Goal: Task Accomplishment & Management: Use online tool/utility

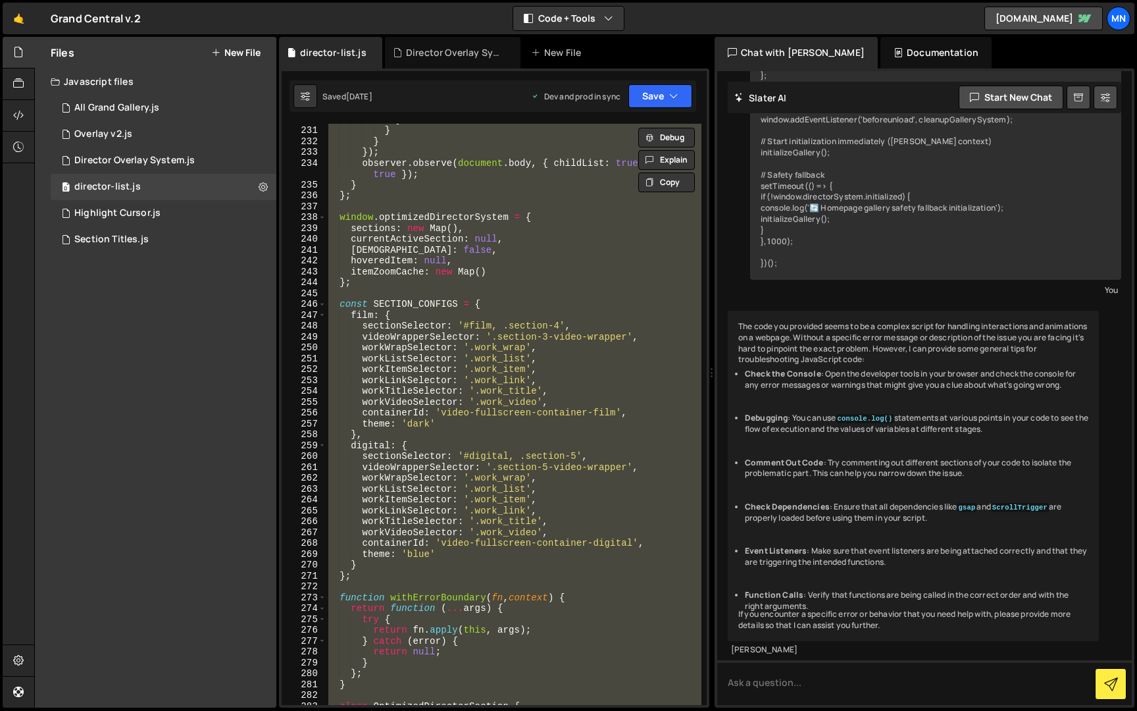
scroll to position [2670, 0]
click at [561, 324] on div "} } } }) ; observer . observe ( document . body , { childList : true , subtree …" at bounding box center [514, 414] width 376 height 581
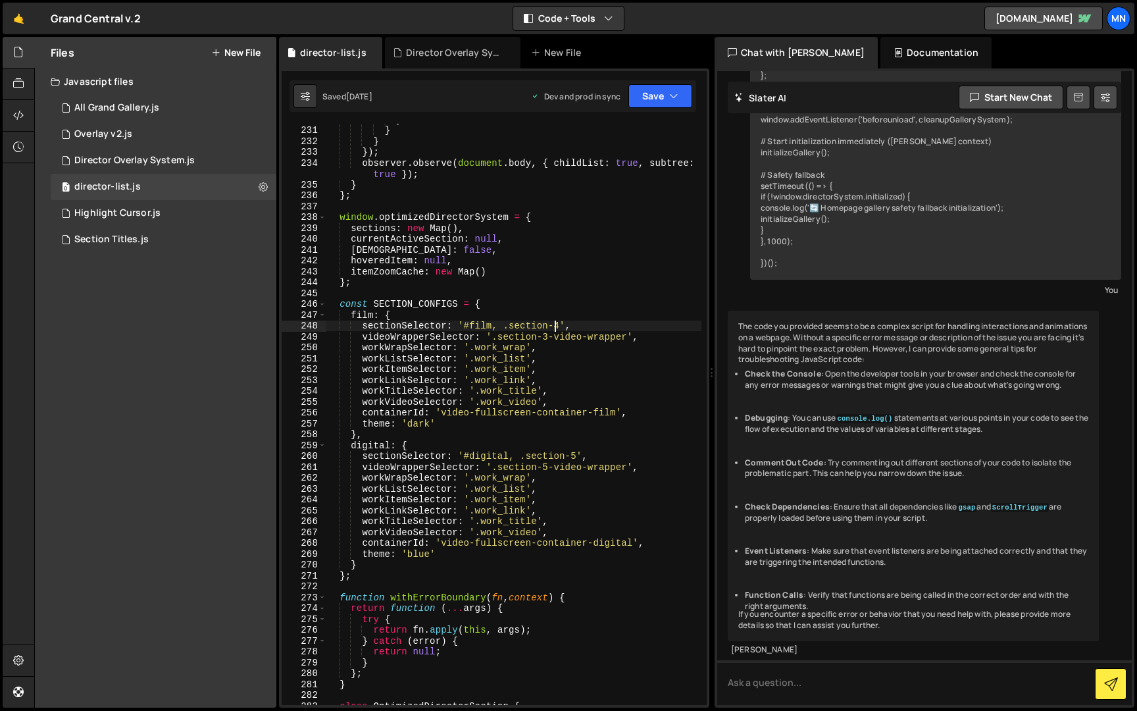
click at [557, 322] on div "} } } }) ; observer . observe ( document . body , { childList : true , subtree …" at bounding box center [514, 415] width 376 height 603
type textarea "sectionSelector: '#film, .section-3',"
click at [663, 95] on button "Save" at bounding box center [661, 96] width 64 height 24
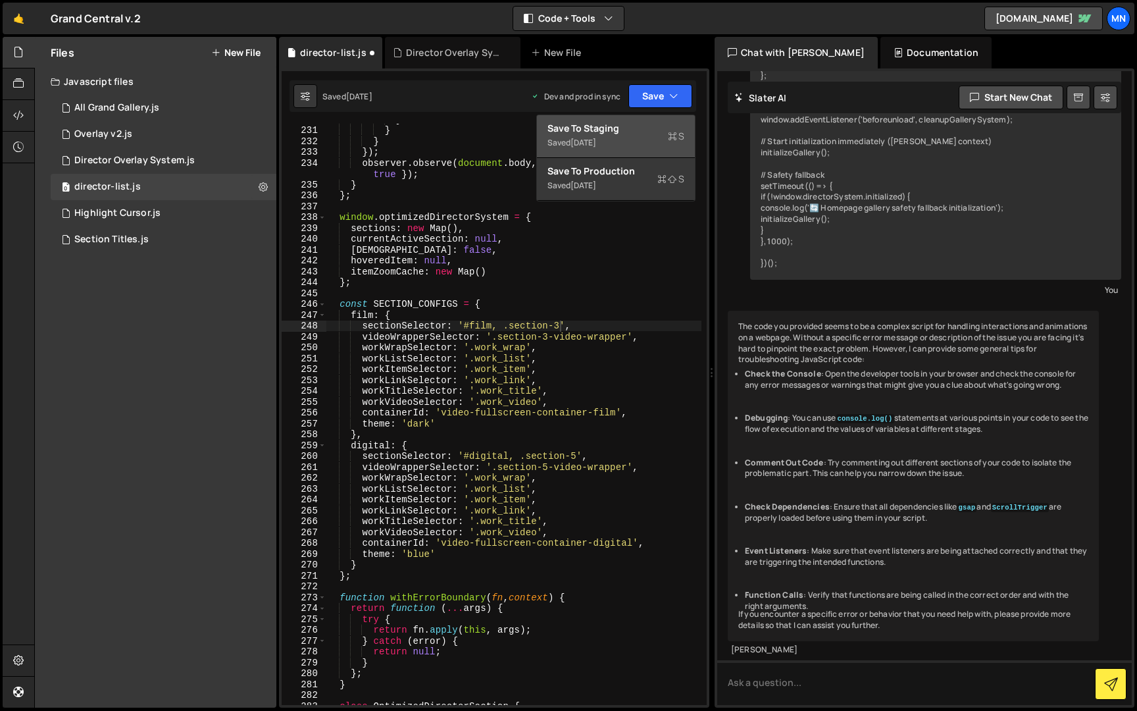
click at [638, 132] on div "Save to Staging S" at bounding box center [616, 128] width 137 height 13
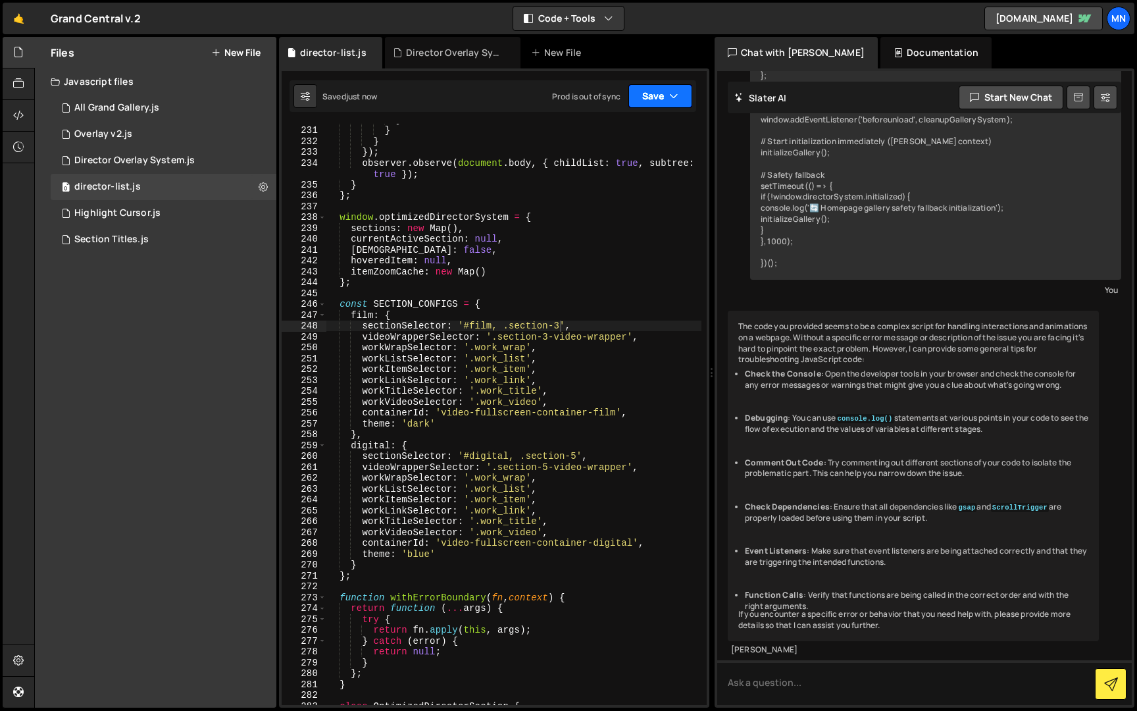
click at [664, 90] on button "Save" at bounding box center [661, 96] width 64 height 24
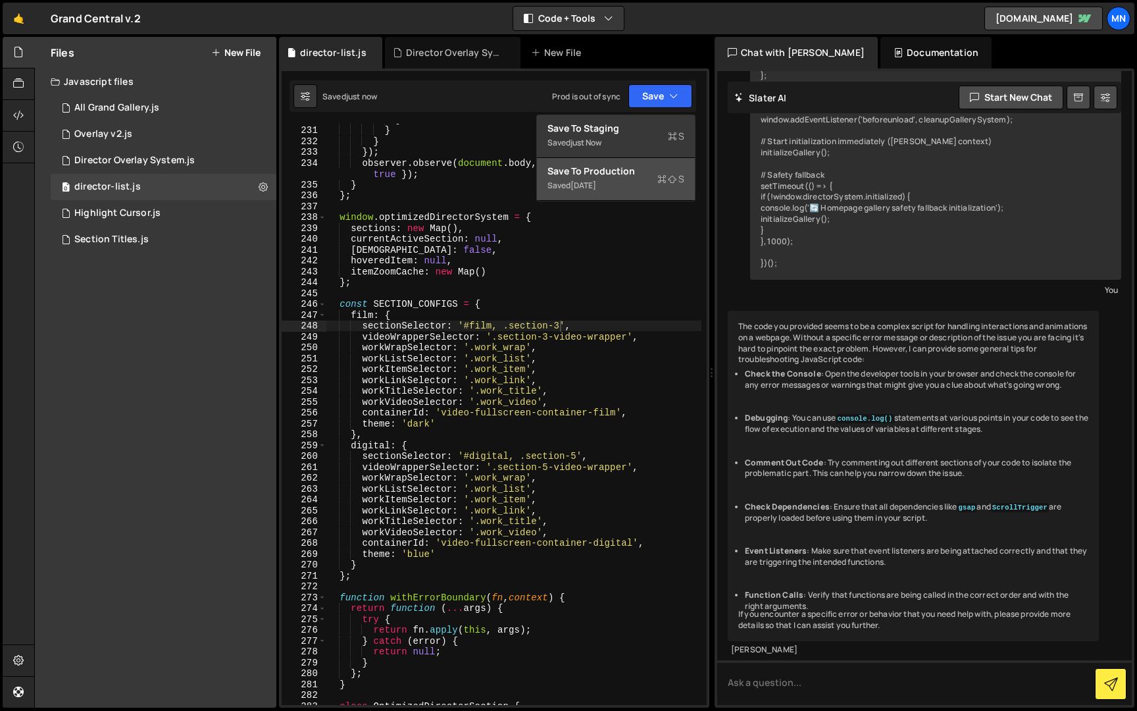
click at [621, 182] on div "Saved [DATE]" at bounding box center [616, 186] width 137 height 16
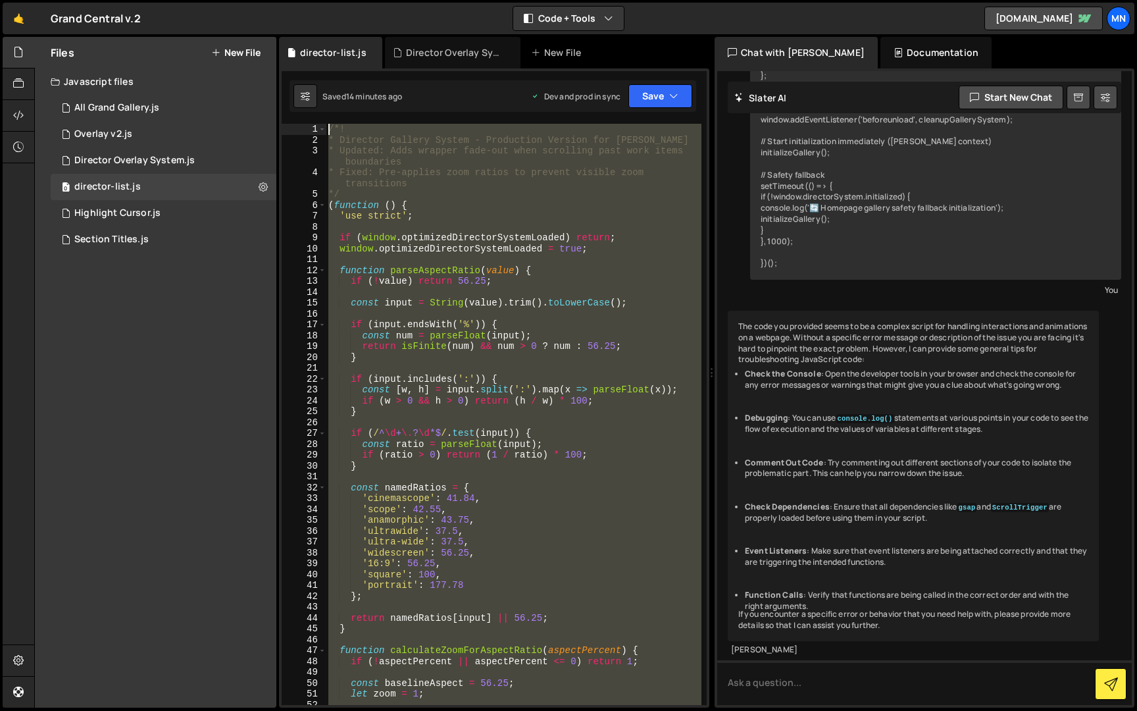
scroll to position [0, 0]
drag, startPoint x: 375, startPoint y: 670, endPoint x: 316, endPoint y: -24, distance: 696.8
click at [316, 0] on html "Projects [GEOGRAPHIC_DATA] Blog [GEOGRAPHIC_DATA] Projects Your Teams Invite te…" at bounding box center [568, 355] width 1137 height 711
paste textarea "})();"
type textarea "})();"
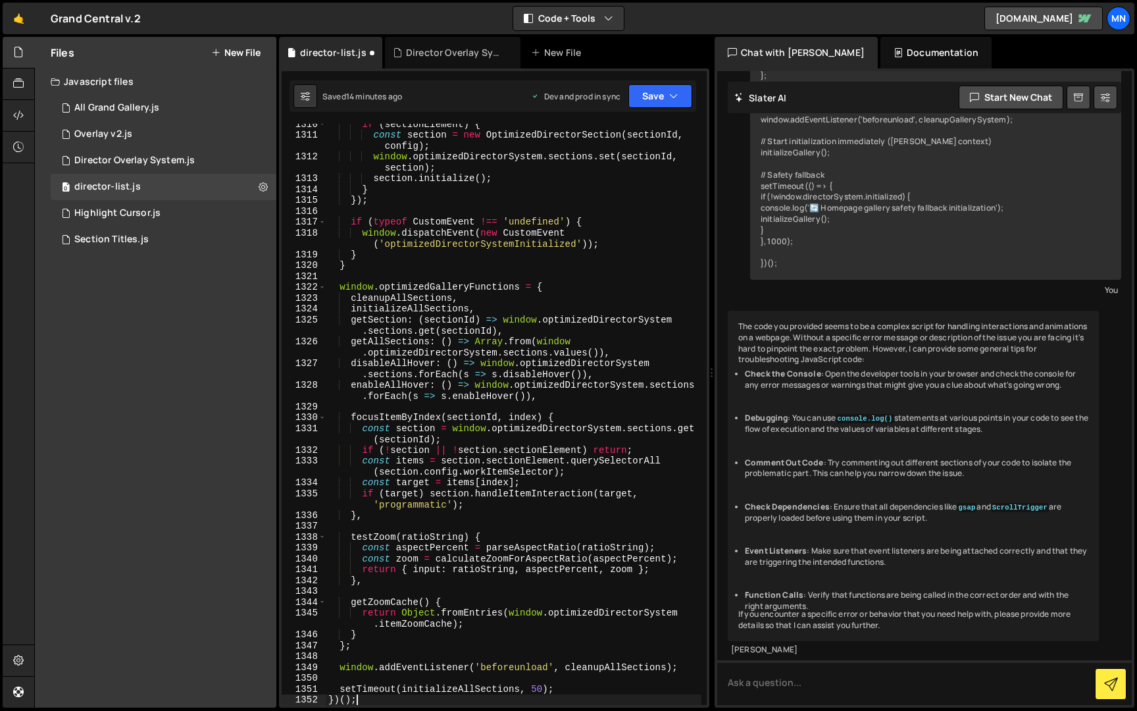
scroll to position [15372, 0]
click at [669, 96] on icon "button" at bounding box center [673, 96] width 9 height 13
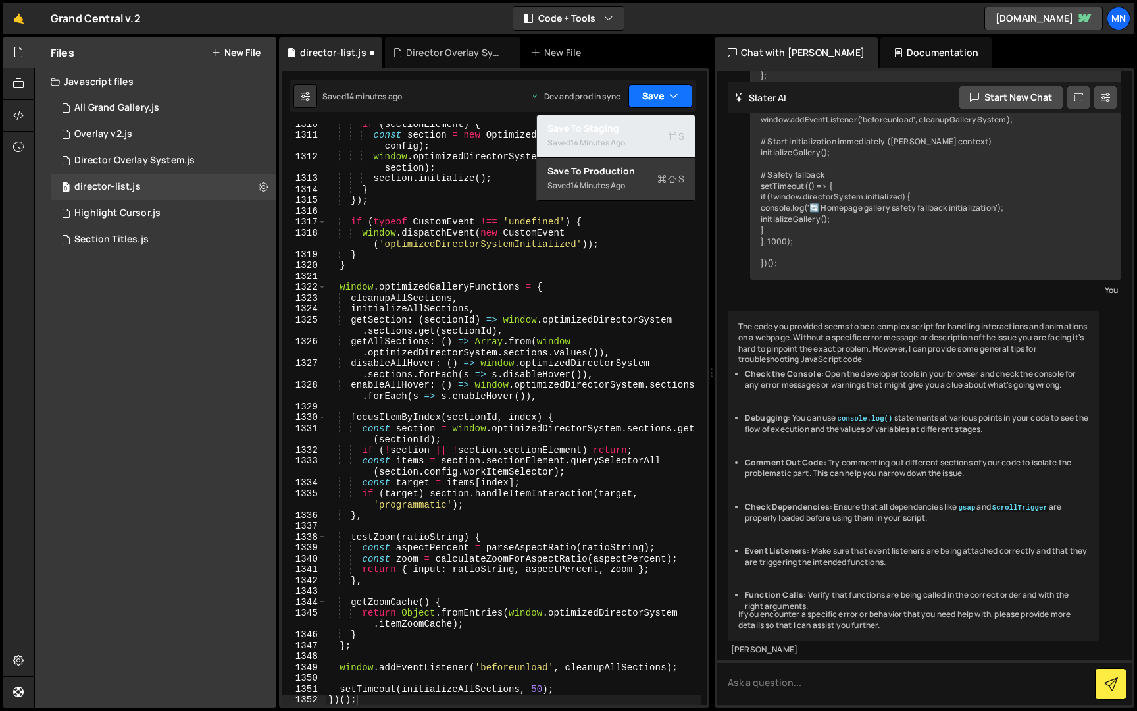
drag, startPoint x: 636, startPoint y: 128, endPoint x: 671, endPoint y: 104, distance: 41.6
click at [640, 128] on div "Save to Staging S" at bounding box center [616, 128] width 137 height 13
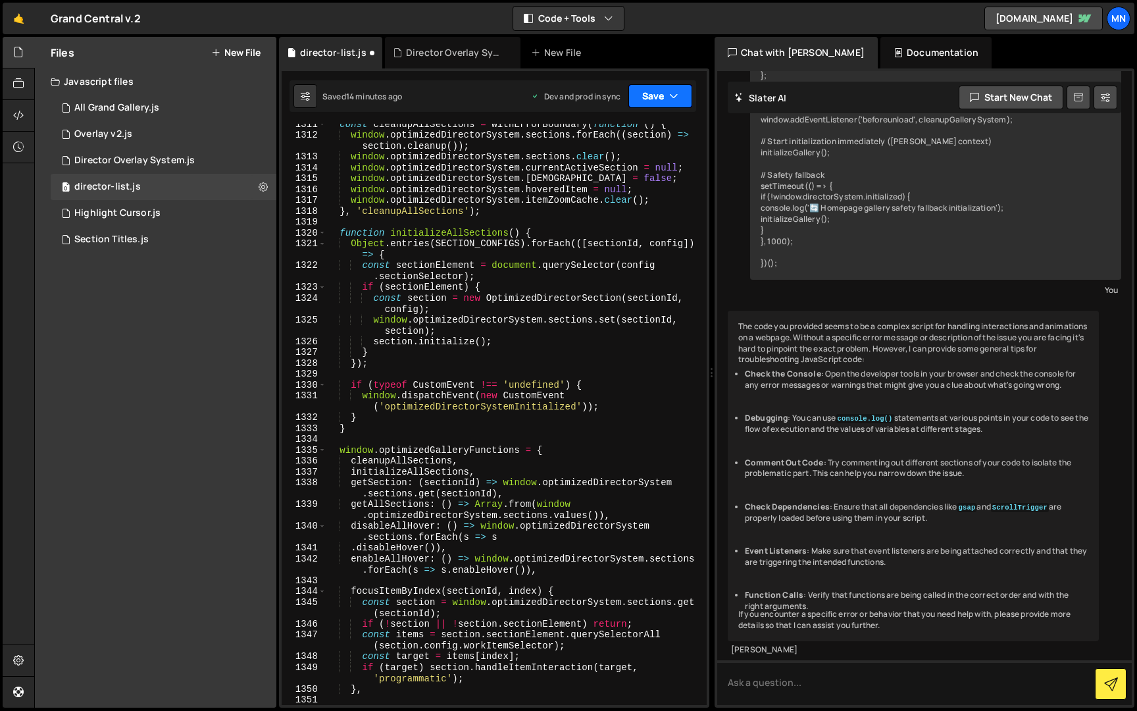
click at [671, 97] on icon "button" at bounding box center [673, 96] width 9 height 13
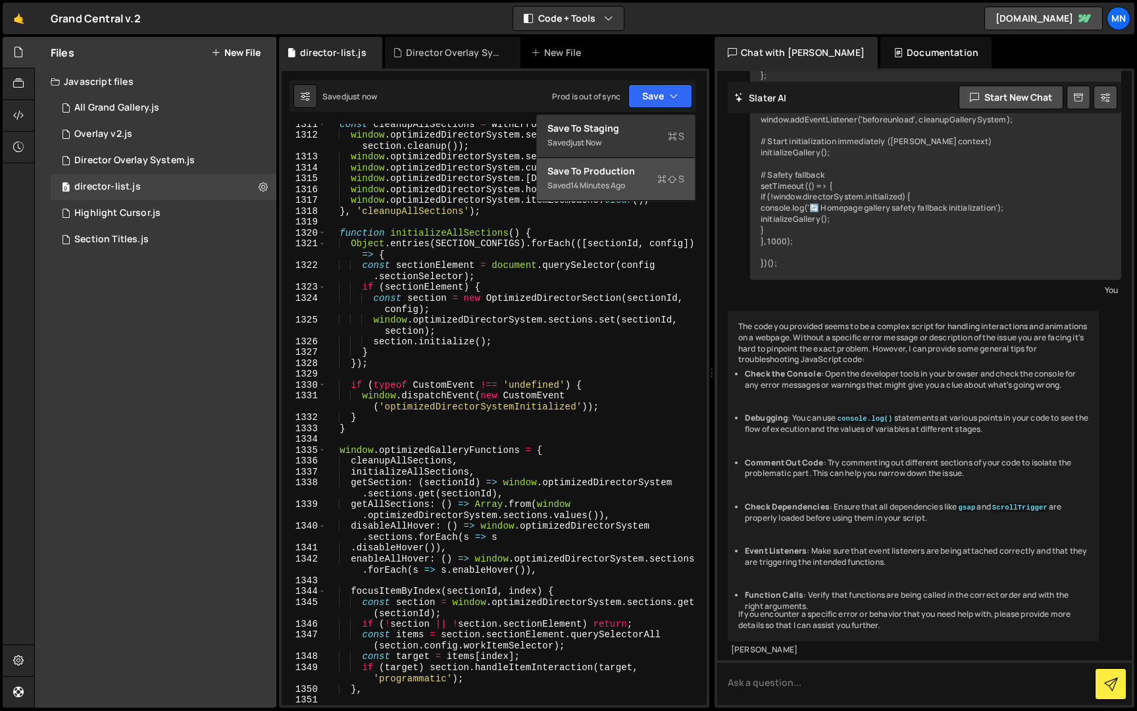
click at [650, 170] on div "Save to Production S" at bounding box center [616, 171] width 137 height 13
